Goal: Use online tool/utility: Utilize a website feature to perform a specific function

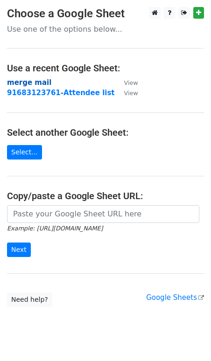
click at [34, 83] on strong "merge mail" at bounding box center [29, 82] width 44 height 8
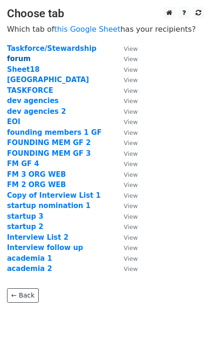
click at [22, 60] on strong "forum" at bounding box center [19, 59] width 24 height 8
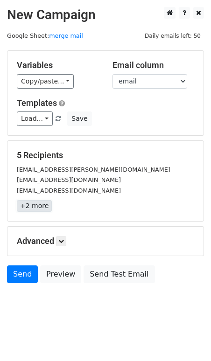
click at [38, 203] on link "+2 more" at bounding box center [34, 206] width 35 height 12
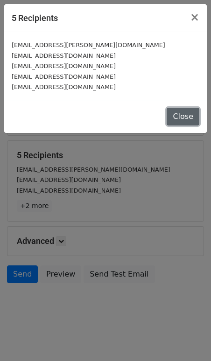
click at [185, 115] on button "Close" at bounding box center [182, 117] width 33 height 18
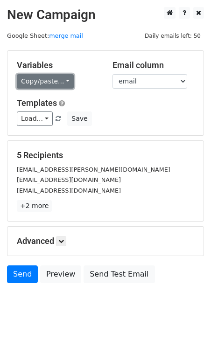
click at [55, 80] on link "Copy/paste..." at bounding box center [45, 81] width 57 height 14
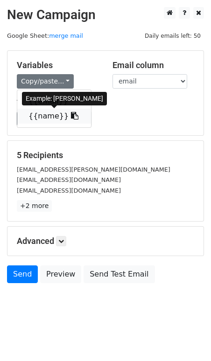
click at [50, 114] on link "{{name}}" at bounding box center [54, 116] width 74 height 15
